Goal: Transaction & Acquisition: Purchase product/service

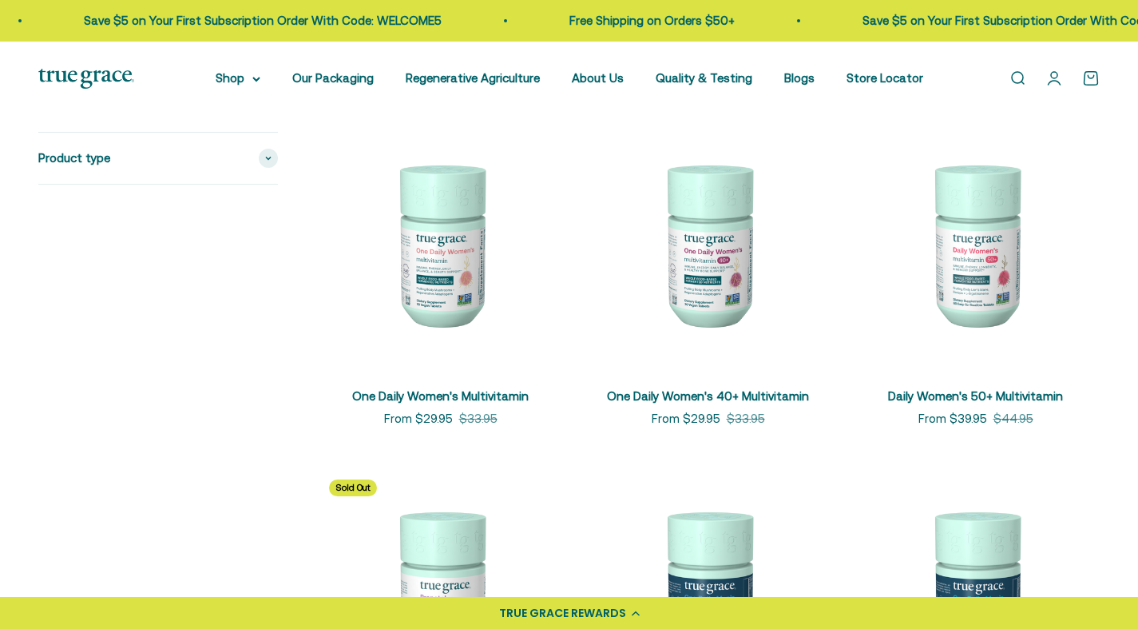
click at [240, 155] on div "Product type" at bounding box center [158, 158] width 240 height 51
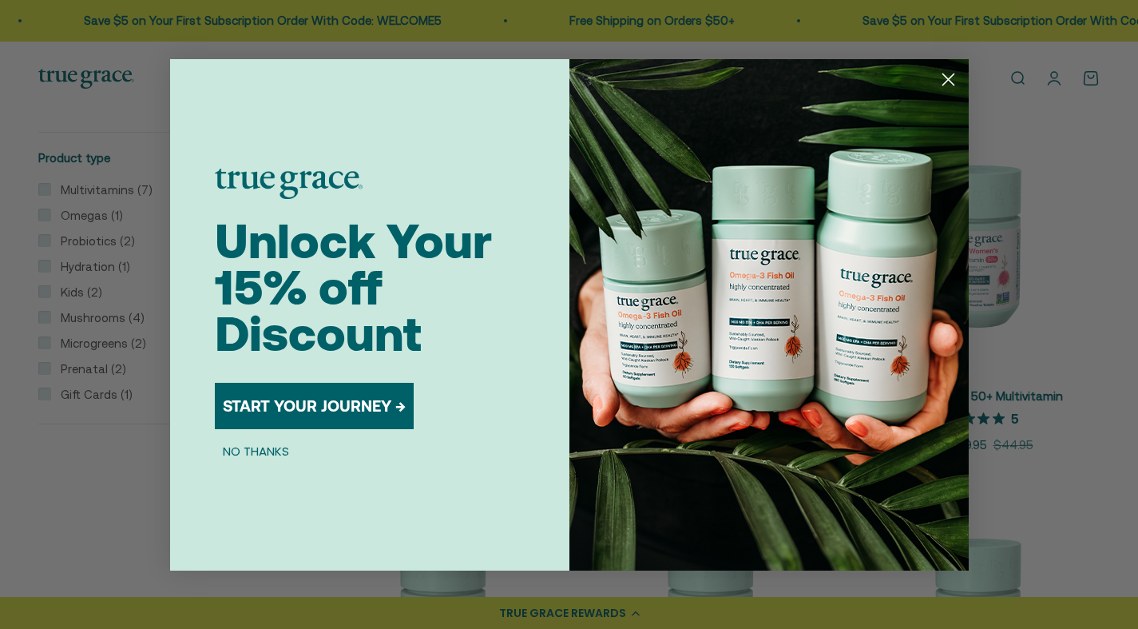
click at [252, 455] on button "NO THANKS" at bounding box center [256, 451] width 82 height 19
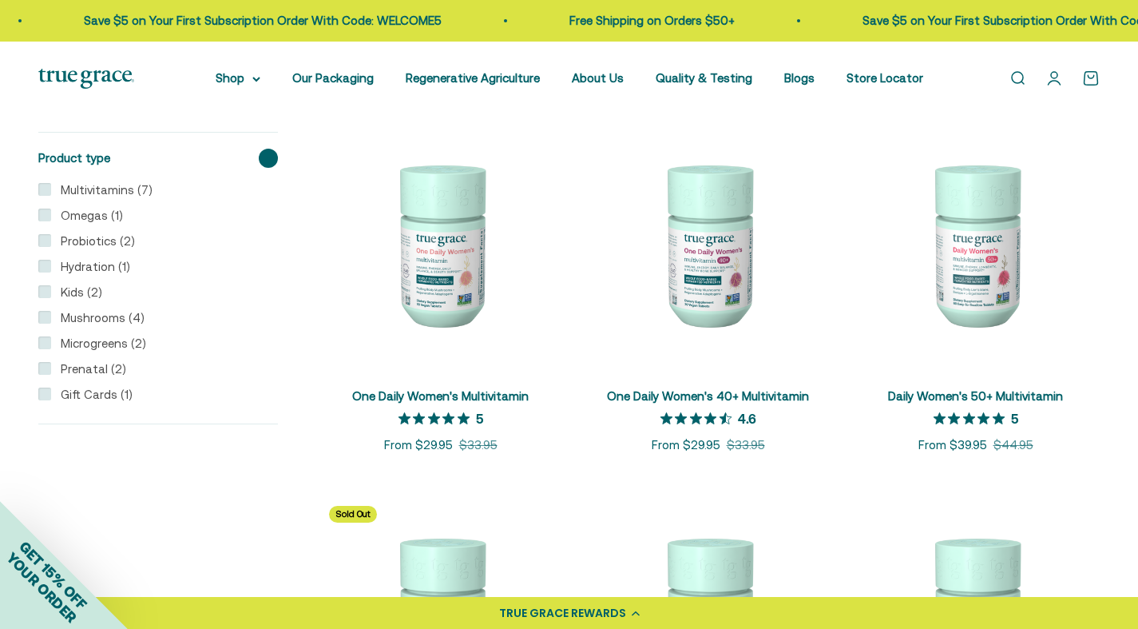
click at [70, 215] on label "Omegas (1)" at bounding box center [87, 215] width 72 height 19
click at [51, 215] on input "Omegas (1)" at bounding box center [44, 214] width 13 height 13
checkbox input "true"
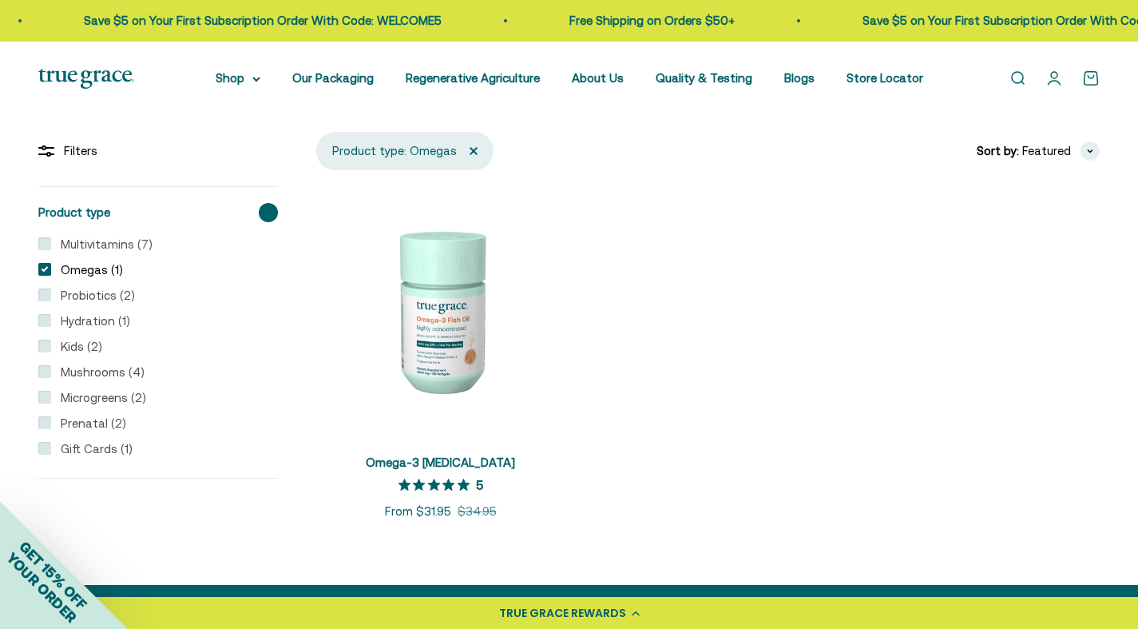
scroll to position [275, 0]
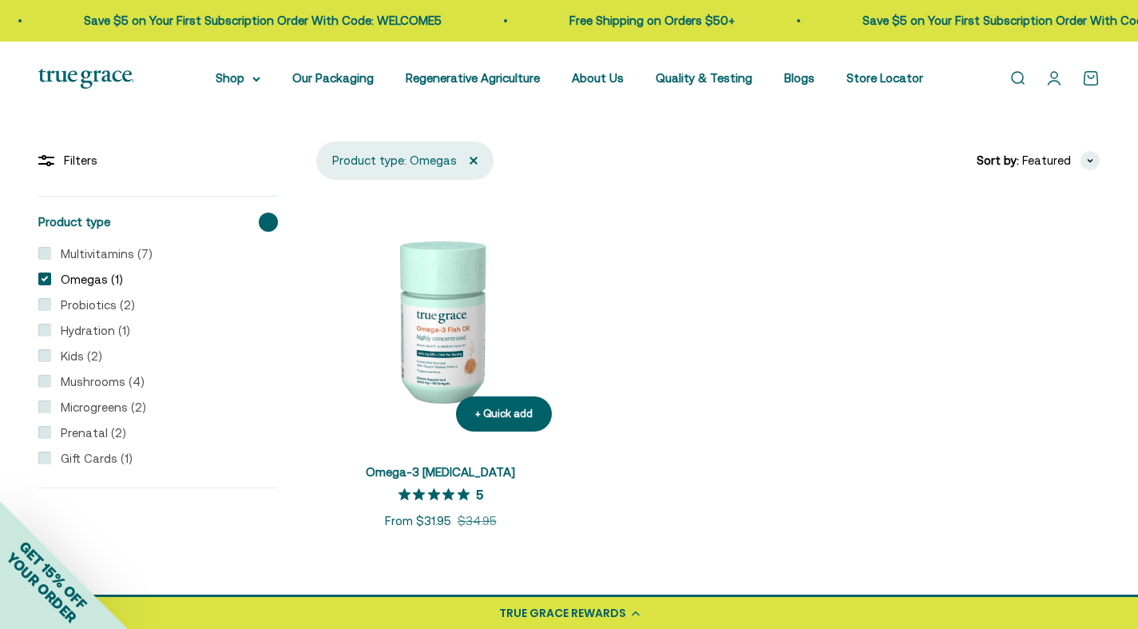
click at [447, 361] on img at bounding box center [440, 320] width 248 height 248
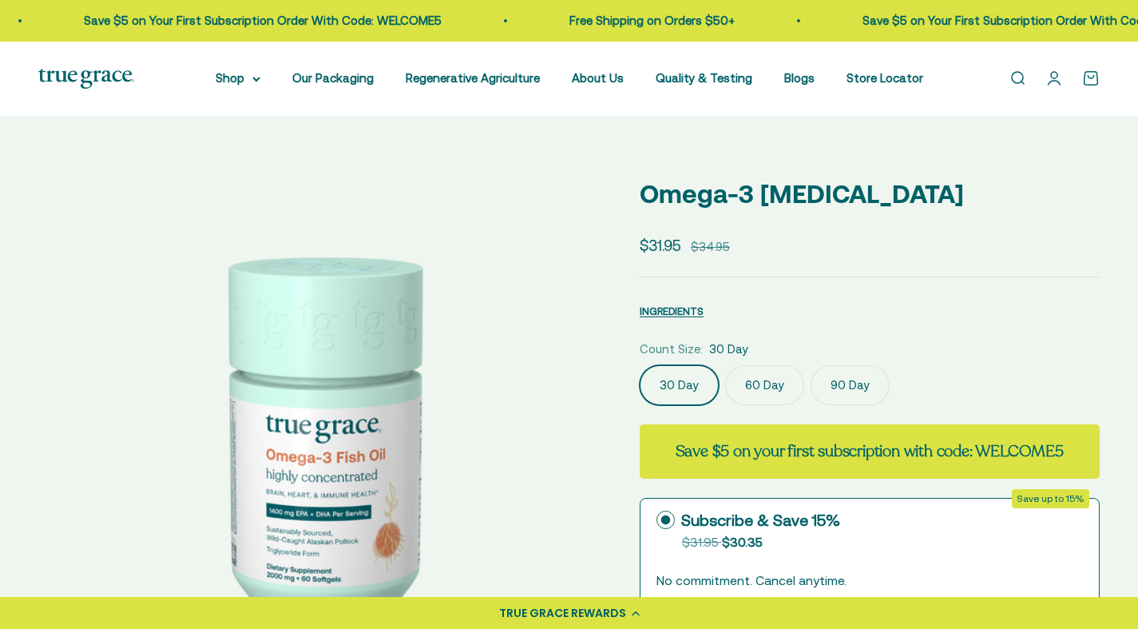
select select "3"
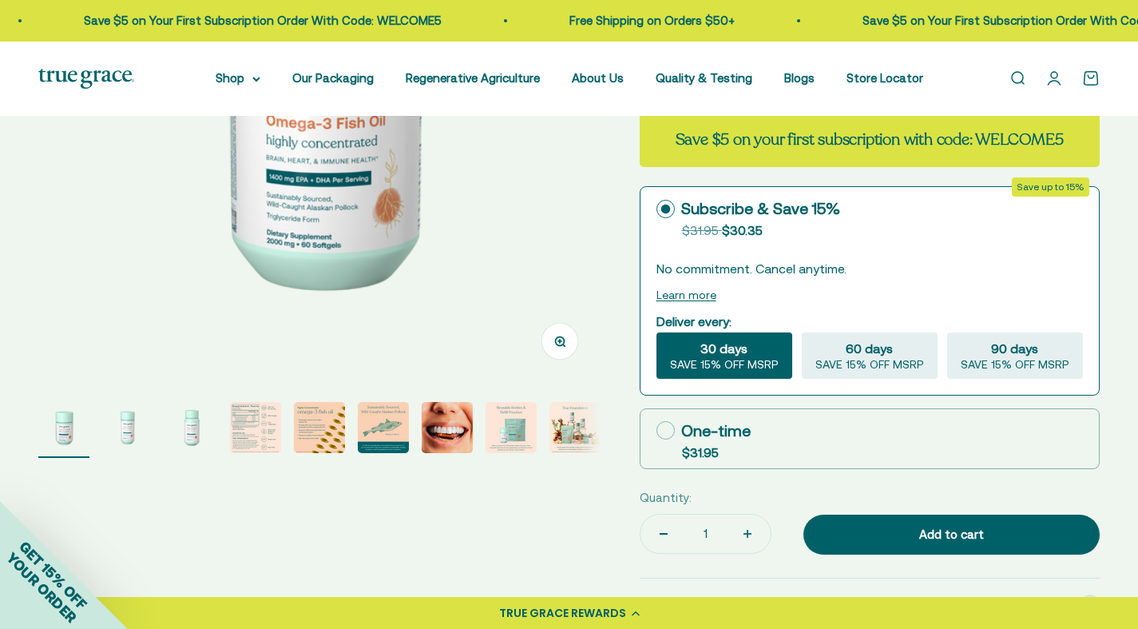
scroll to position [333, 0]
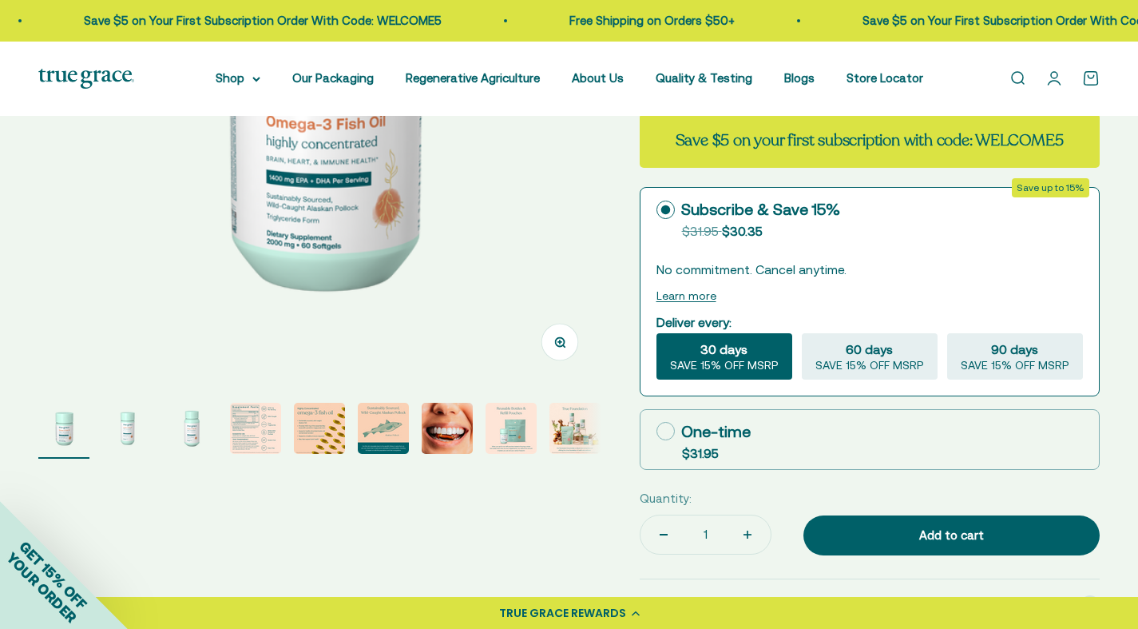
click at [510, 428] on img "Go to item 8" at bounding box center [511, 428] width 51 height 51
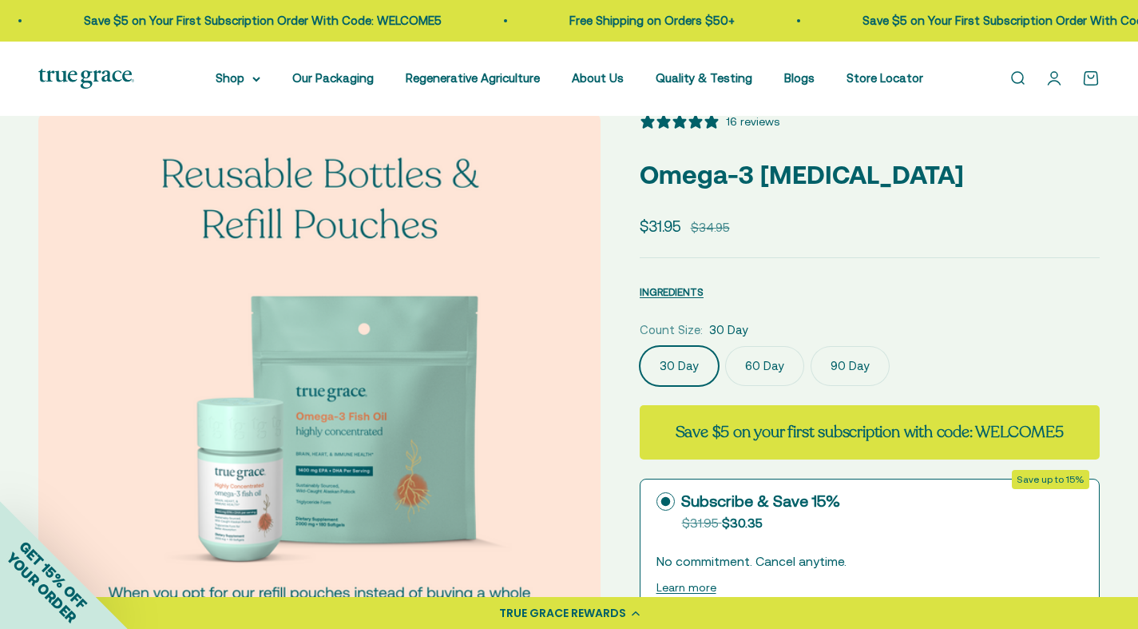
scroll to position [0, 0]
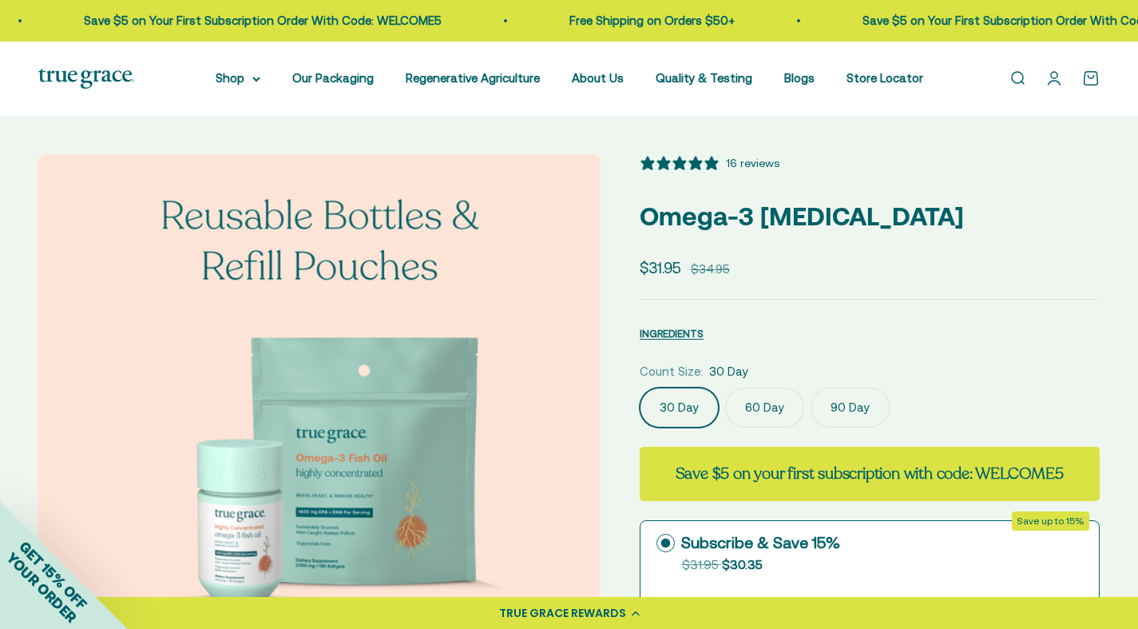
click at [755, 403] on label "60 Day" at bounding box center [764, 407] width 79 height 40
click at [640, 387] on input "60 Day" at bounding box center [639, 387] width 1 height 1
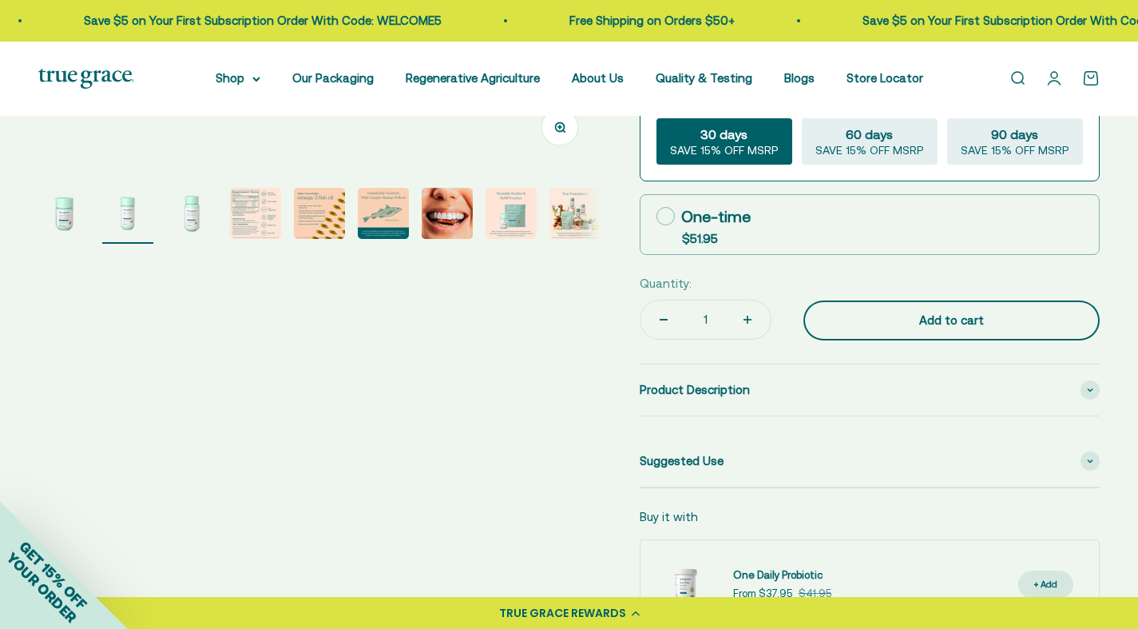
scroll to position [554, 0]
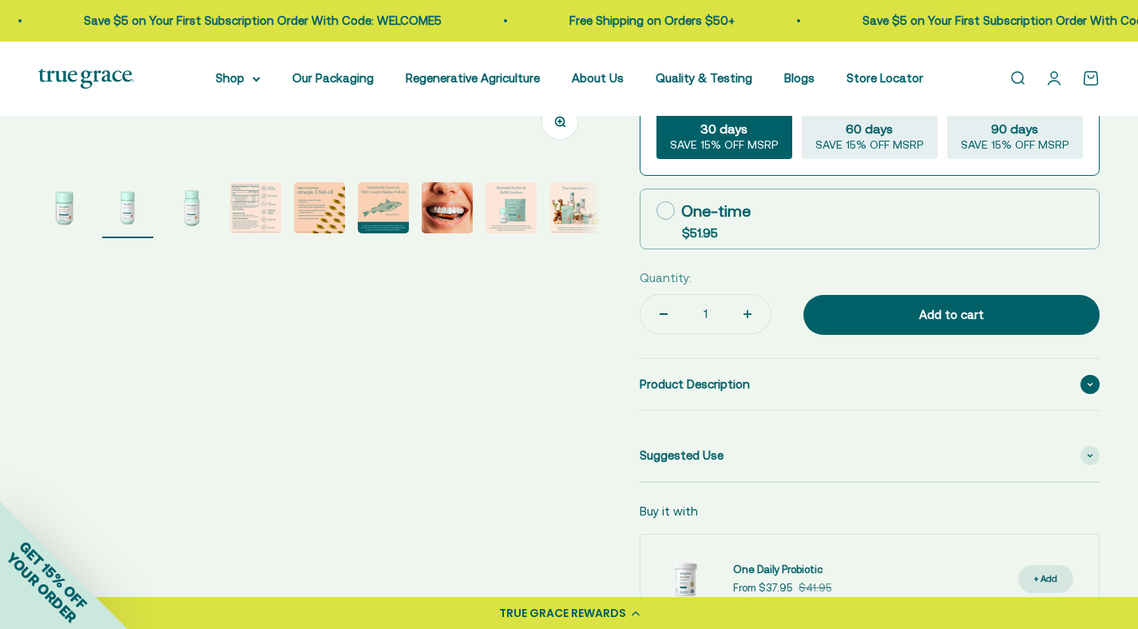
click at [884, 398] on div "Product Description" at bounding box center [870, 384] width 460 height 51
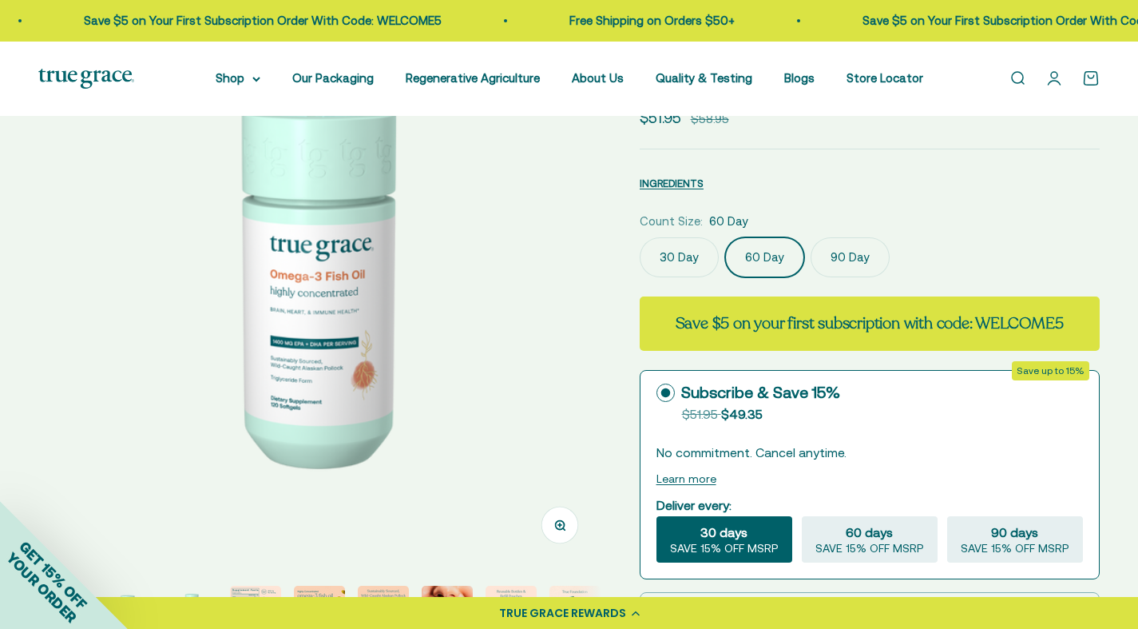
scroll to position [149, 0]
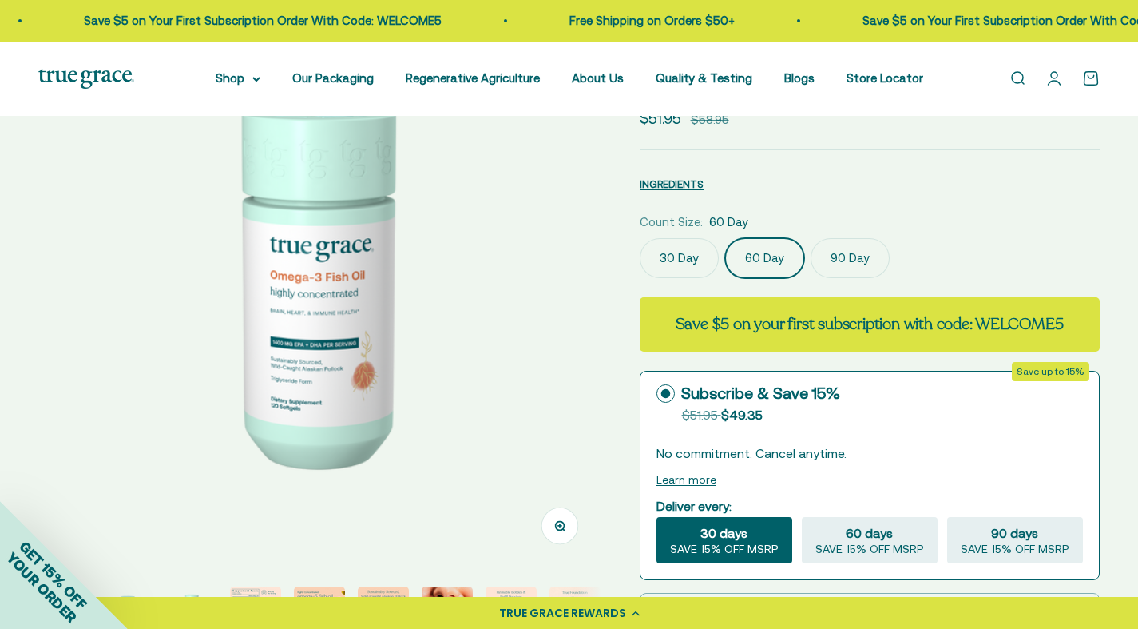
click at [865, 274] on label "90 Day" at bounding box center [850, 258] width 79 height 40
click at [640, 238] on input "90 Day" at bounding box center [639, 237] width 1 height 1
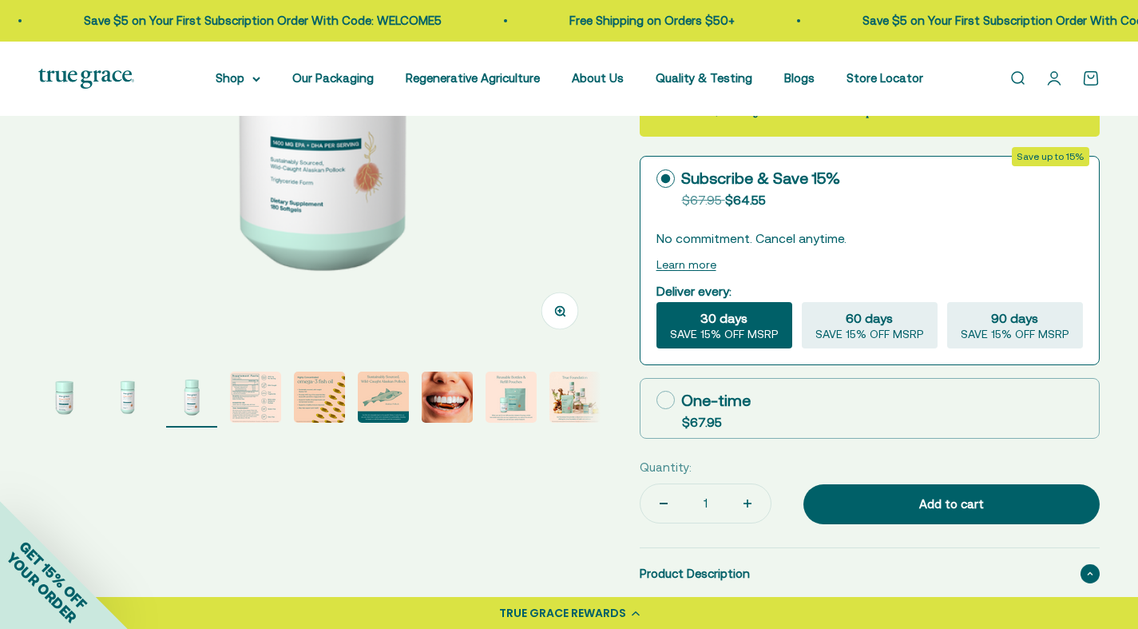
scroll to position [367, 0]
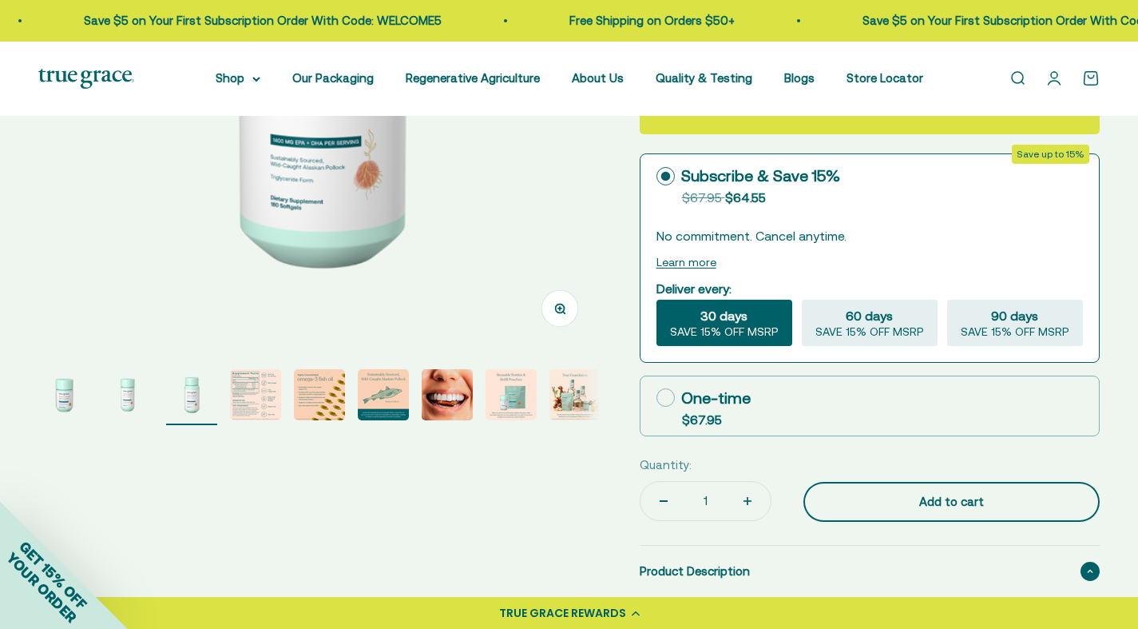
click at [852, 495] on div "Add to cart" at bounding box center [952, 501] width 232 height 19
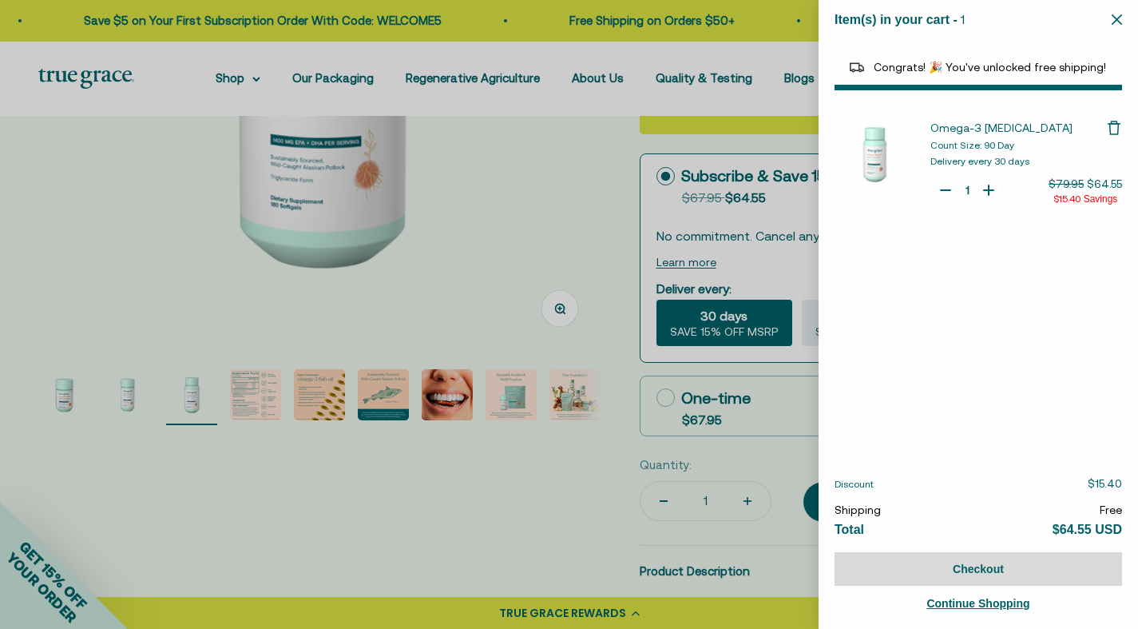
select select "44878154563798"
select select "40058346897600"
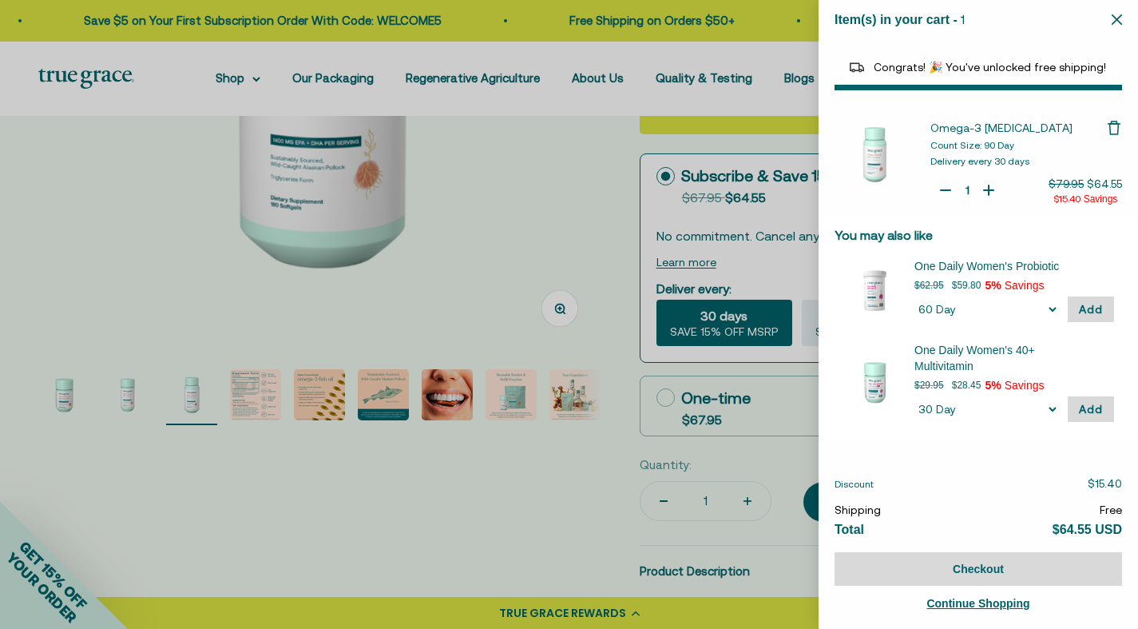
click at [981, 145] on span "Count Size: 90 Day" at bounding box center [973, 145] width 84 height 11
click at [935, 566] on button "Checkout" at bounding box center [979, 569] width 288 height 34
